Goal: Task Accomplishment & Management: Manage account settings

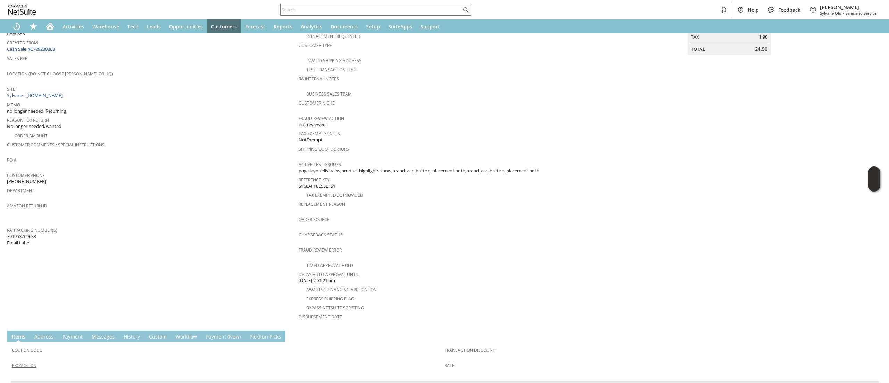
scroll to position [139, 0]
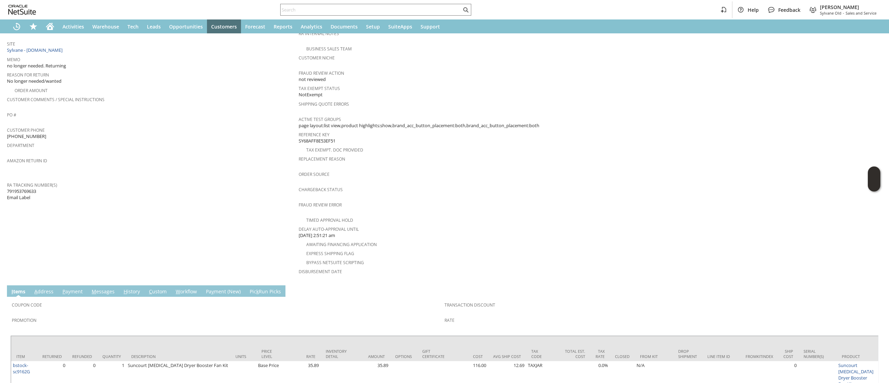
click at [24, 191] on span "791953769633 Email Label" at bounding box center [21, 194] width 29 height 13
click at [26, 192] on td "RA Tracking Number(s) 791953769633 Email Label" at bounding box center [153, 191] width 292 height 22
click at [33, 188] on span "791953769633 Email Label" at bounding box center [21, 194] width 29 height 13
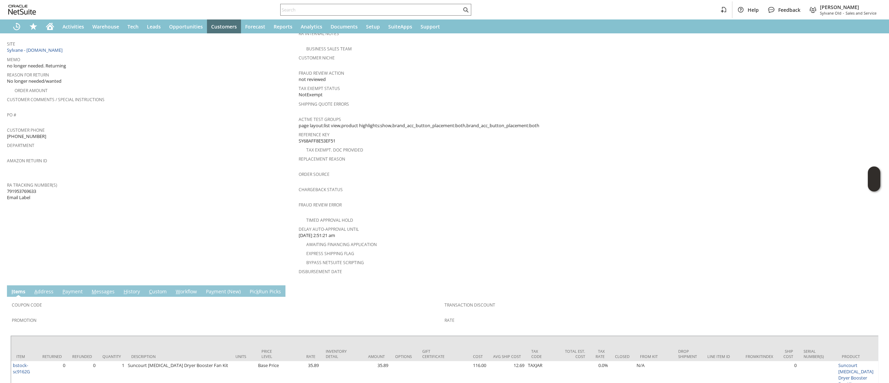
click at [33, 188] on span "791953769633 Email Label" at bounding box center [21, 194] width 29 height 13
copy span "791953769633"
drag, startPoint x: 238, startPoint y: 373, endPoint x: 260, endPoint y: 289, distance: 86.8
click at [238, 373] on td at bounding box center [243, 374] width 26 height 27
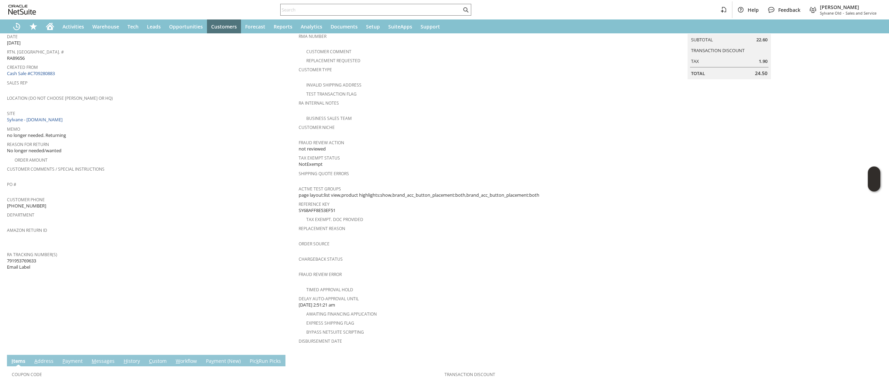
scroll to position [0, 0]
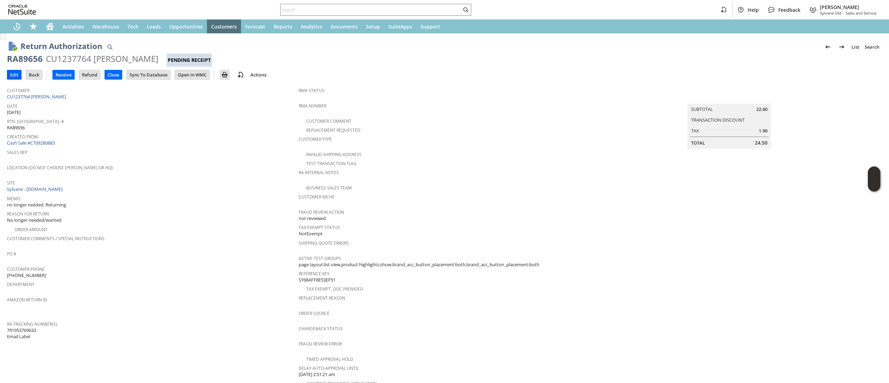
click at [10, 70] on td "Edit" at bounding box center [14, 75] width 15 height 10
click at [22, 73] on td "Edit" at bounding box center [14, 75] width 15 height 10
click at [14, 75] on input "Edit" at bounding box center [14, 74] width 14 height 9
click at [14, 76] on input "Edit" at bounding box center [14, 74] width 14 height 9
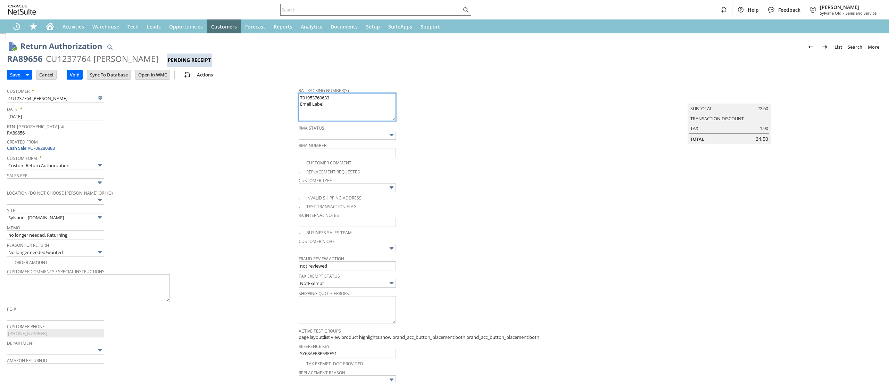
type input "Add"
type input "Copy Previous"
click at [327, 97] on textarea "791953769633 Email Label" at bounding box center [347, 107] width 97 height 28
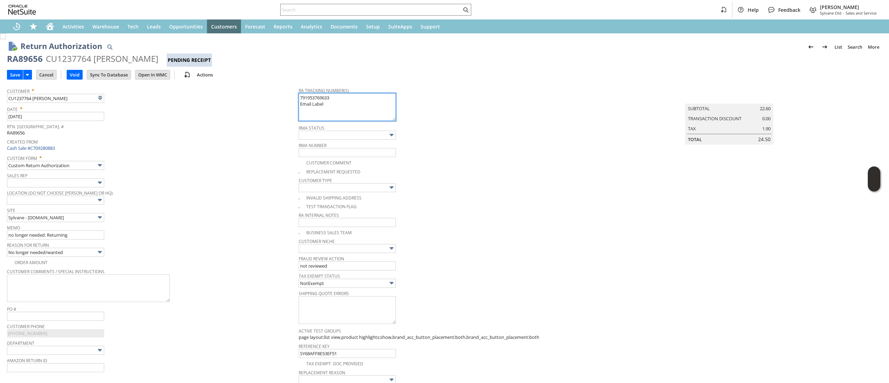
click at [327, 97] on textarea "791953769633 Email Label" at bounding box center [347, 107] width 97 height 28
paste textarea "77851789"
type textarea "791977851789 Email Label"
click at [15, 72] on input "Save" at bounding box center [15, 74] width 16 height 9
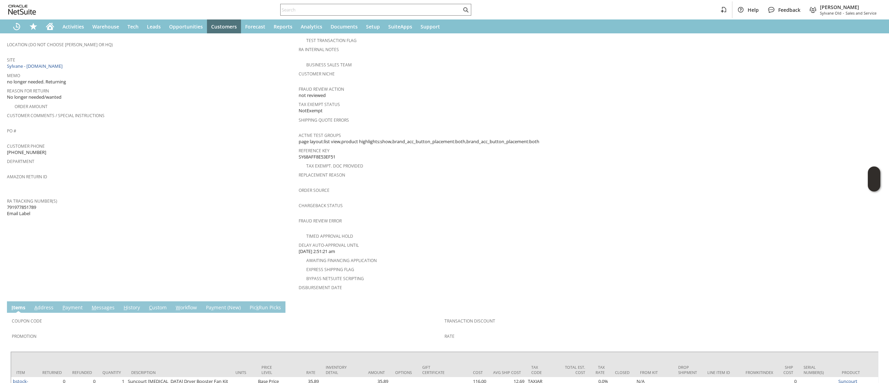
scroll to position [139, 0]
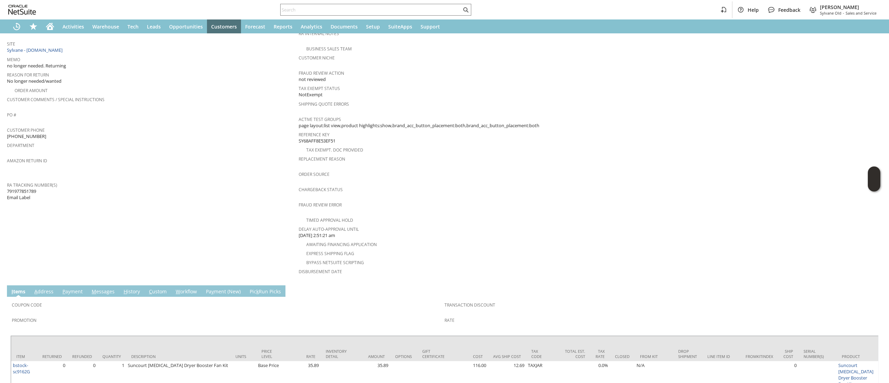
click at [110, 288] on link "M essages" at bounding box center [103, 292] width 26 height 8
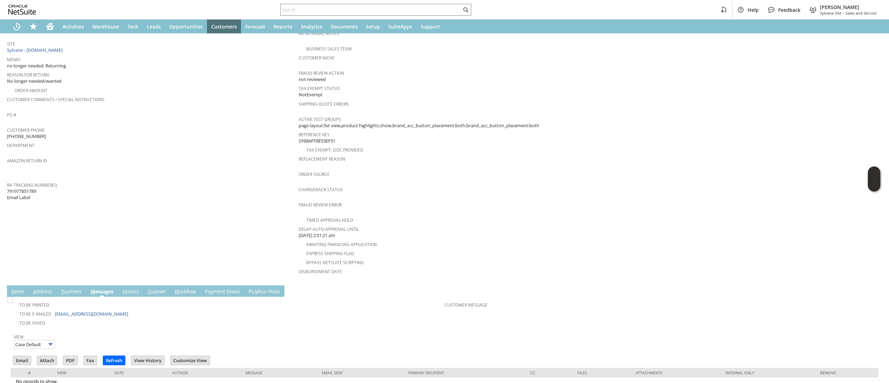
scroll to position [0, 0]
drag, startPoint x: 120, startPoint y: 303, endPoint x: 55, endPoint y: 303, distance: 65.0
click at [55, 309] on td "To Be E-mailed usman_nadeem@live.com" at bounding box center [228, 313] width 433 height 9
copy link "[EMAIL_ADDRESS][DOMAIN_NAME]"
drag, startPoint x: 49, startPoint y: 24, endPoint x: 74, endPoint y: 13, distance: 27.4
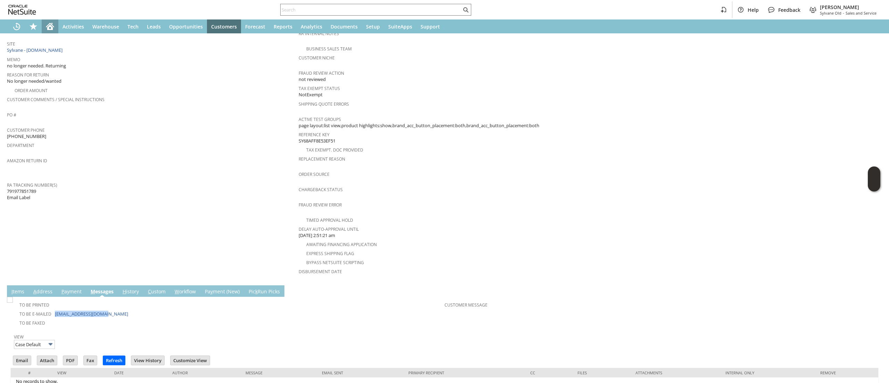
click at [49, 24] on icon "Home" at bounding box center [50, 25] width 8 height 5
